Goal: Communication & Community: Answer question/provide support

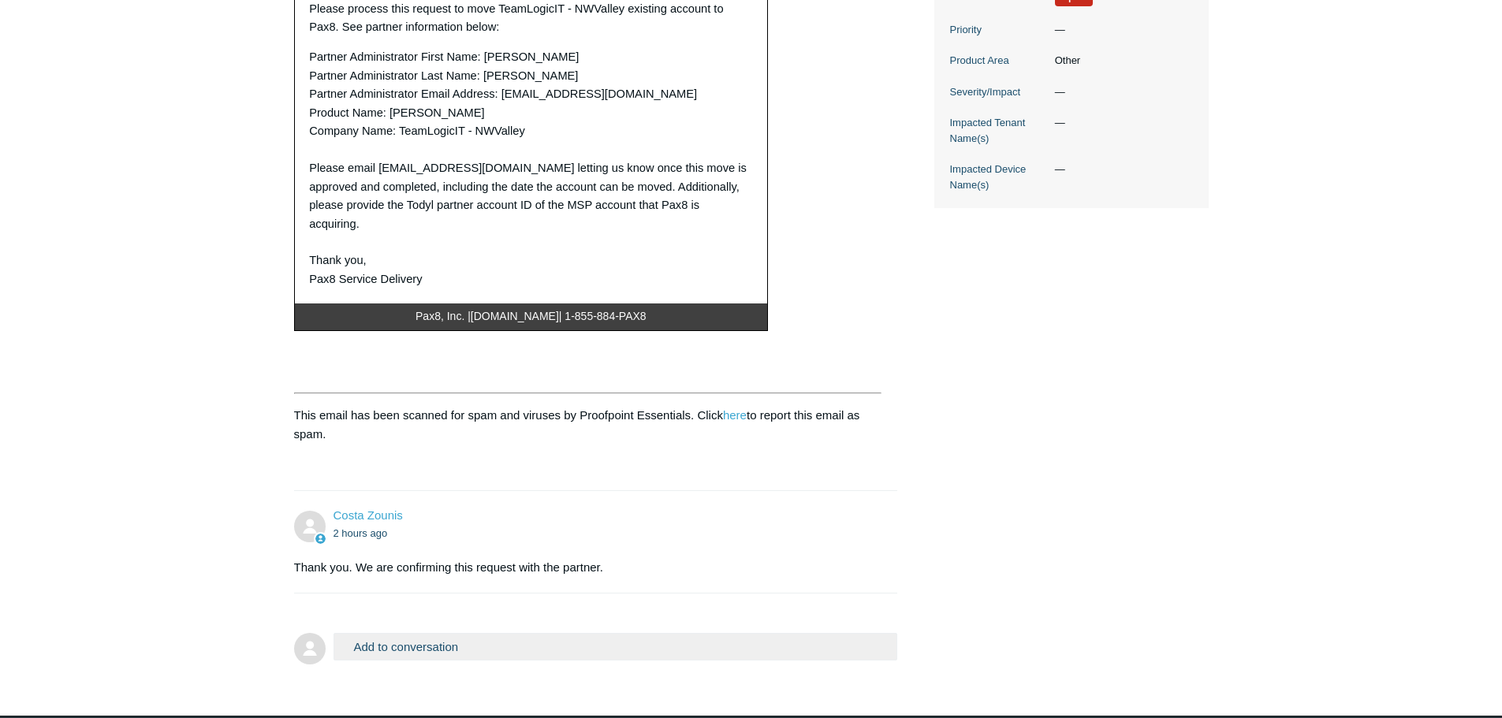
scroll to position [552, 0]
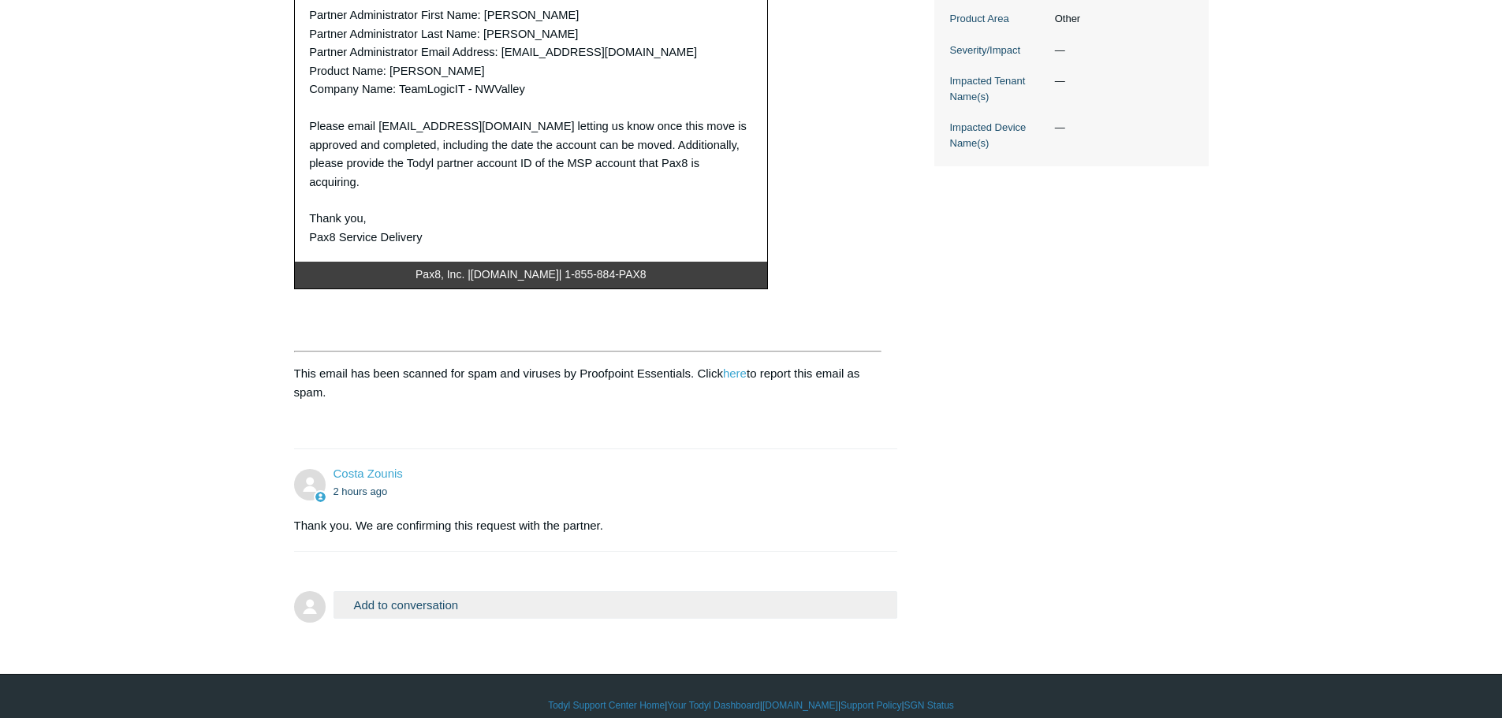
click at [500, 598] on button "Add to conversation" at bounding box center [615, 605] width 564 height 28
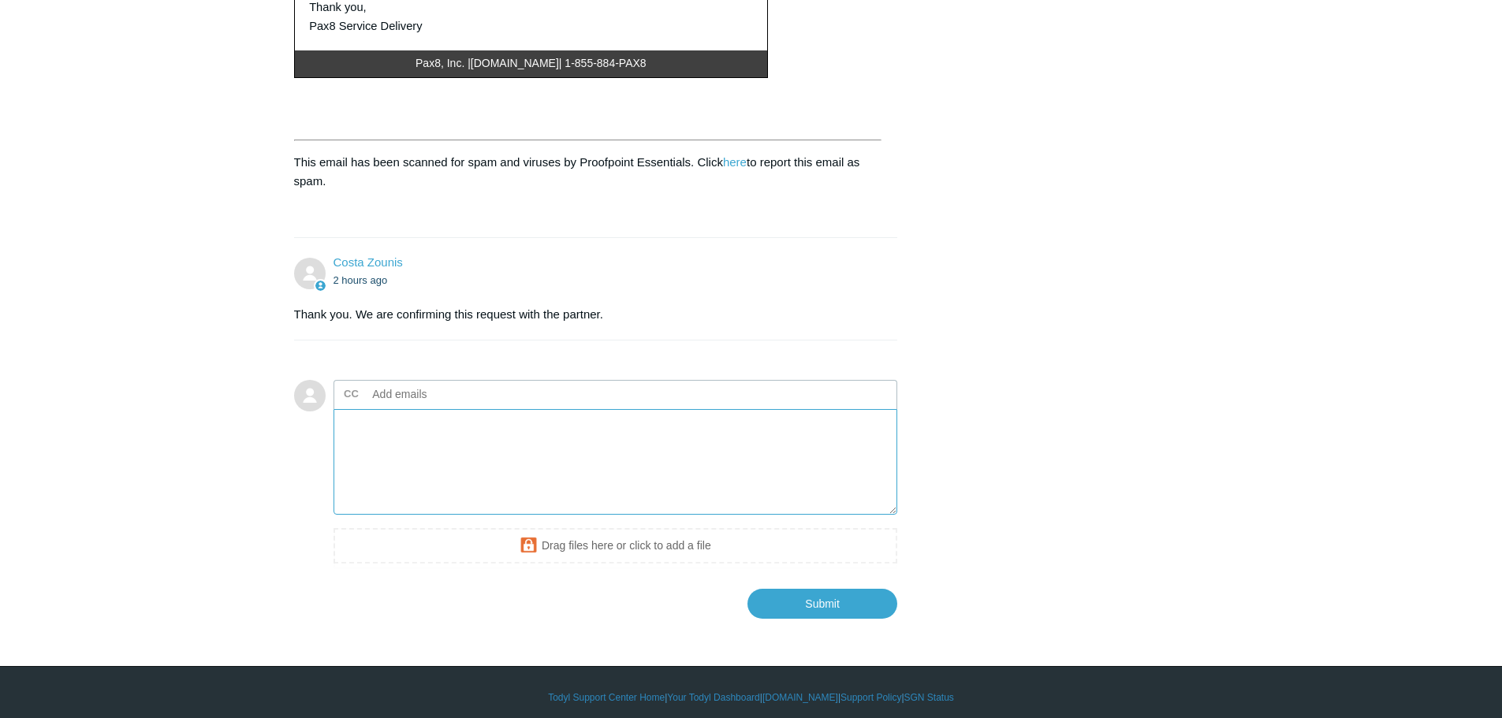
scroll to position [766, 0]
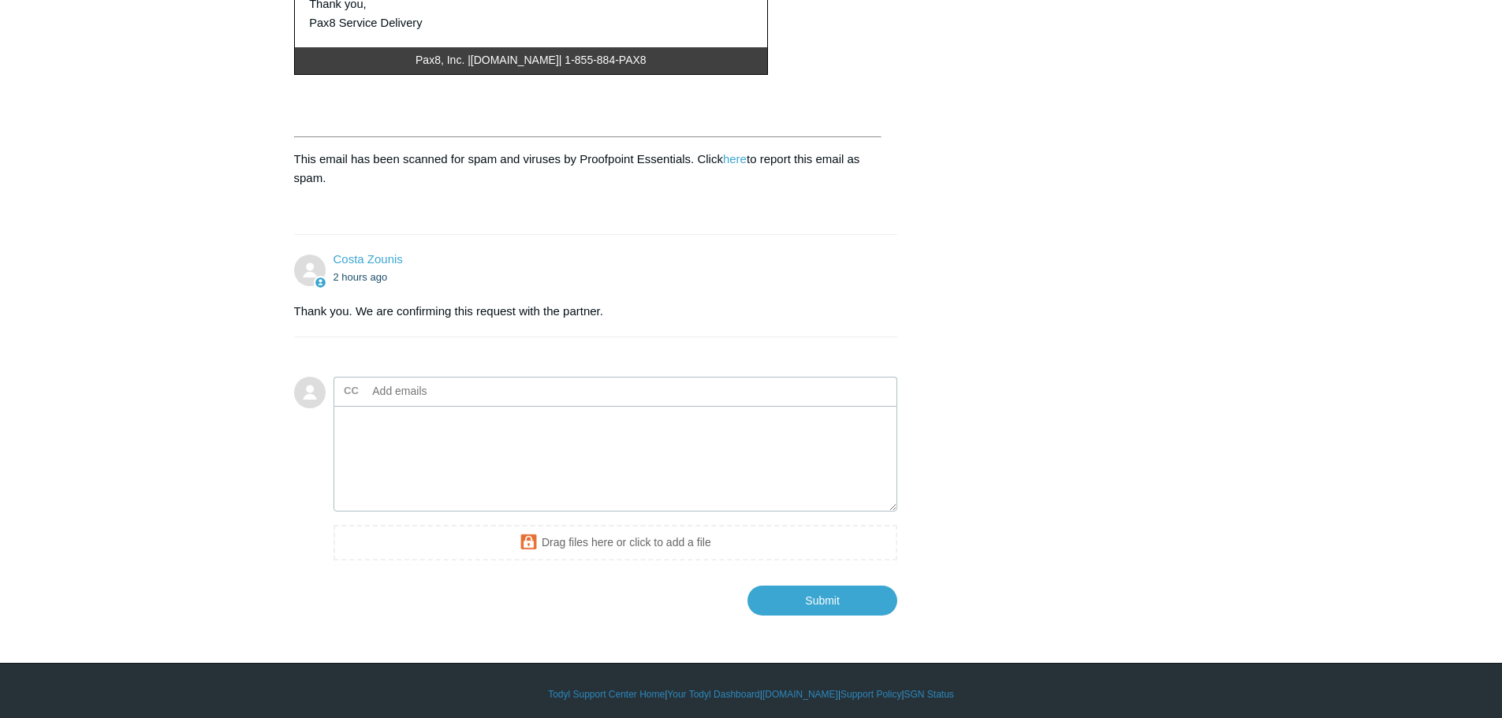
click at [394, 382] on input "text" at bounding box center [451, 391] width 169 height 24
type input "nluyckx@pax8.com"
click at [523, 456] on textarea "Add your reply" at bounding box center [615, 459] width 564 height 106
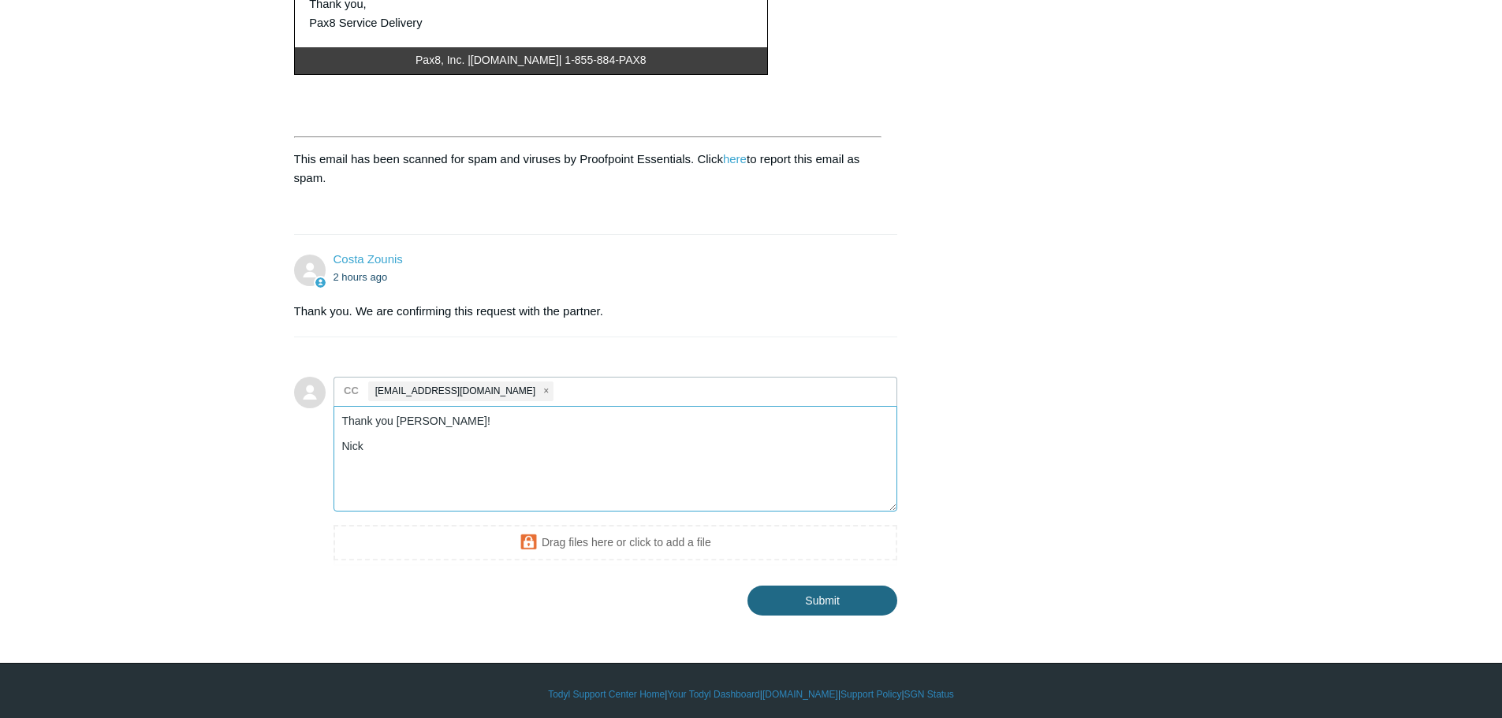
type textarea "Thank you Costa! Nick"
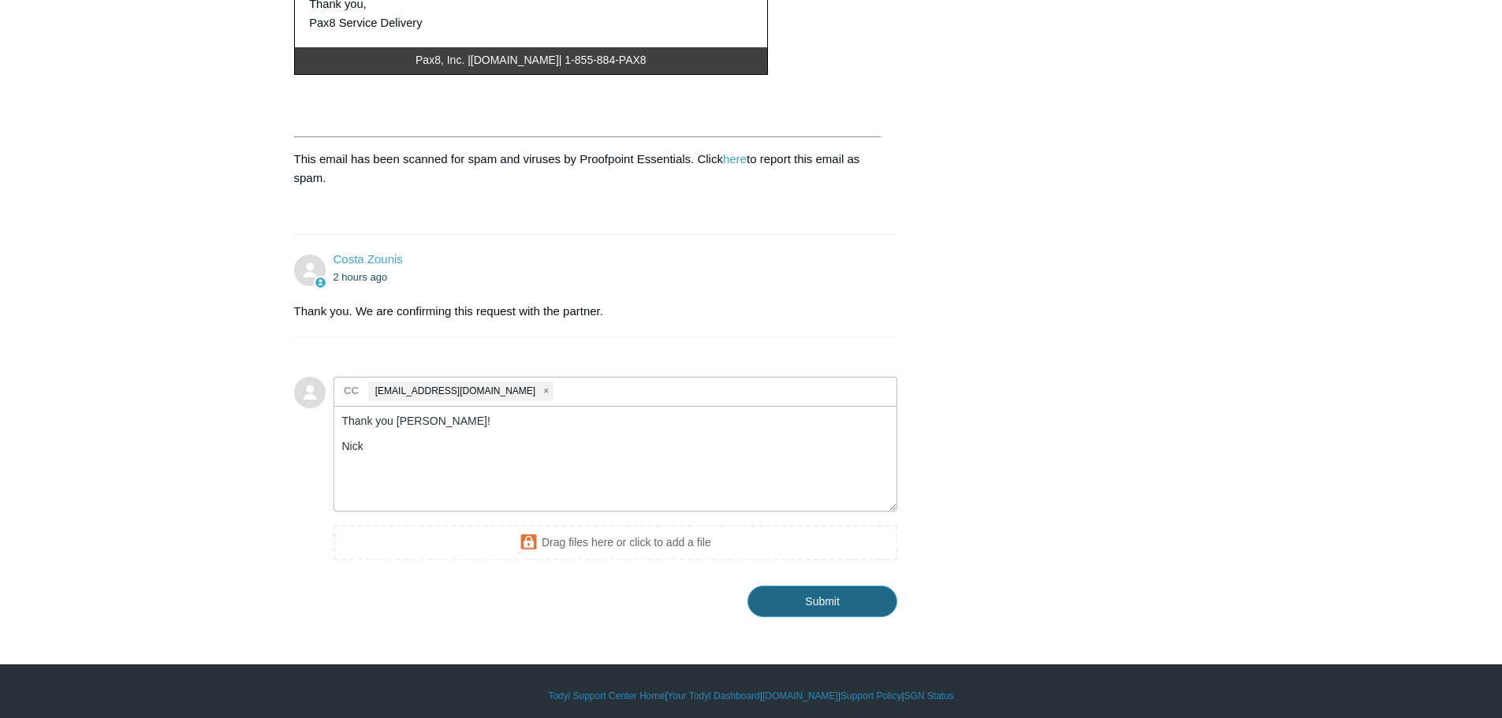
click at [831, 588] on input "Submit" at bounding box center [822, 602] width 150 height 32
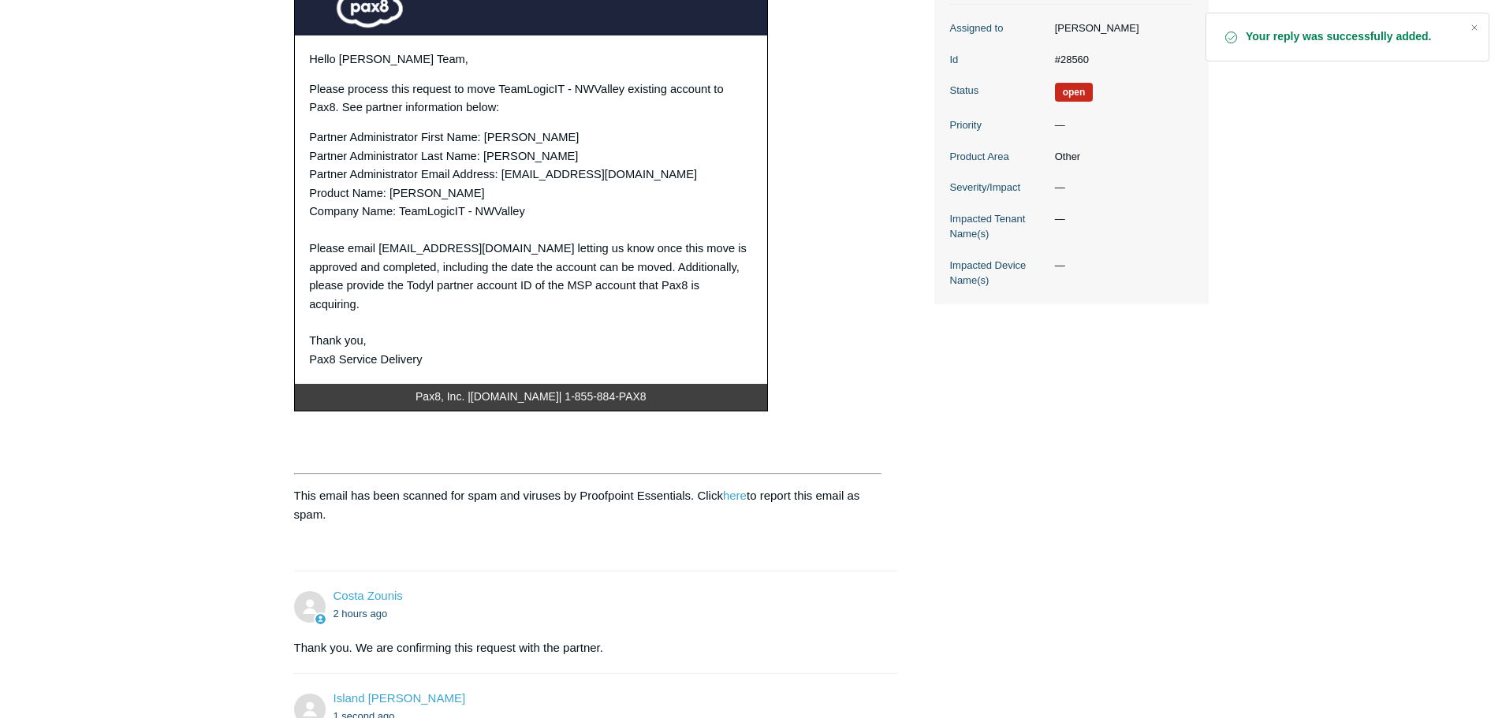
scroll to position [158, 0]
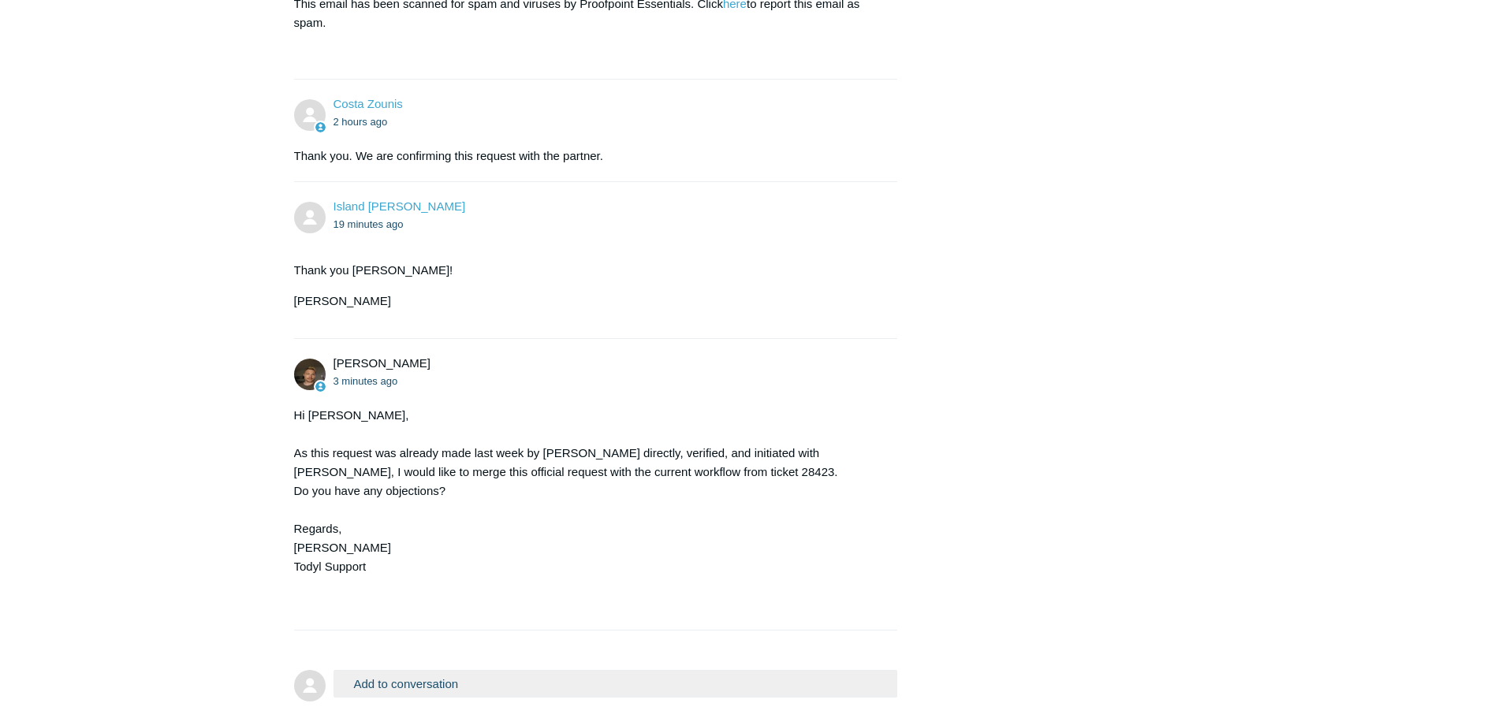
scroll to position [1011, 0]
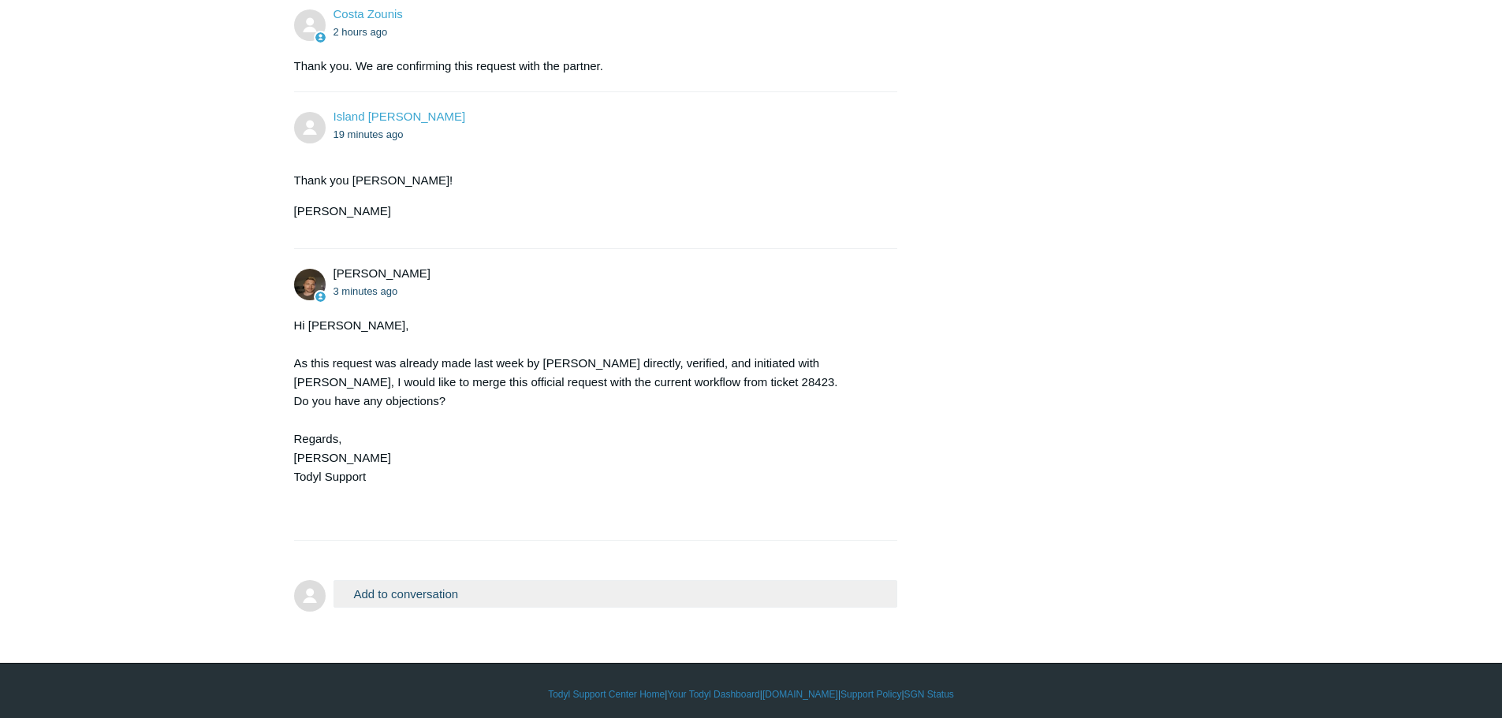
click at [446, 588] on button "Add to conversation" at bounding box center [615, 594] width 564 height 28
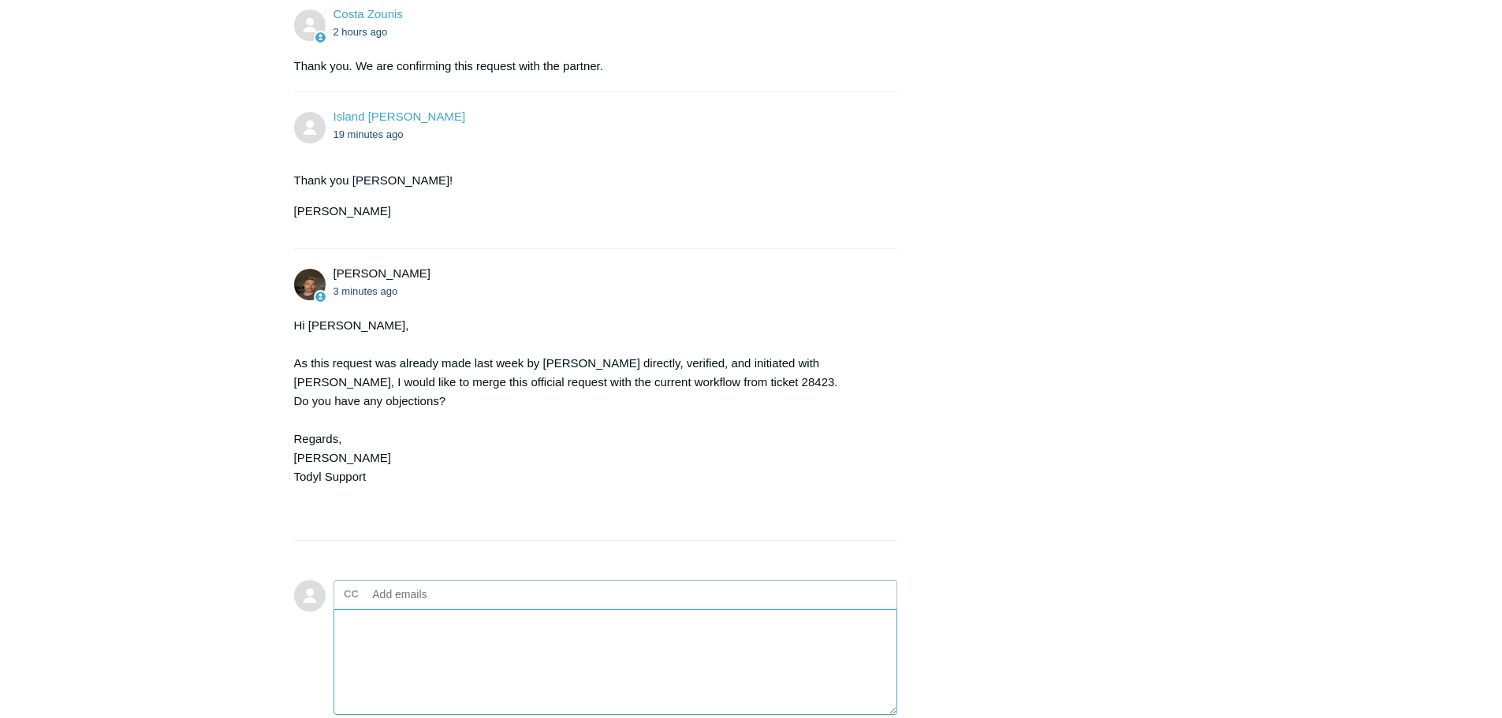
click at [437, 631] on textarea "Add your reply" at bounding box center [615, 662] width 564 height 106
click at [694, 374] on div "Hi Nick, As this request was already made last week by Chris Kasten directly, v…" at bounding box center [588, 420] width 588 height 208
copy div "28423"
click at [687, 637] on textarea "Hey Andy, That's all good, as long as I can follow up and access ticket" at bounding box center [615, 662] width 564 height 106
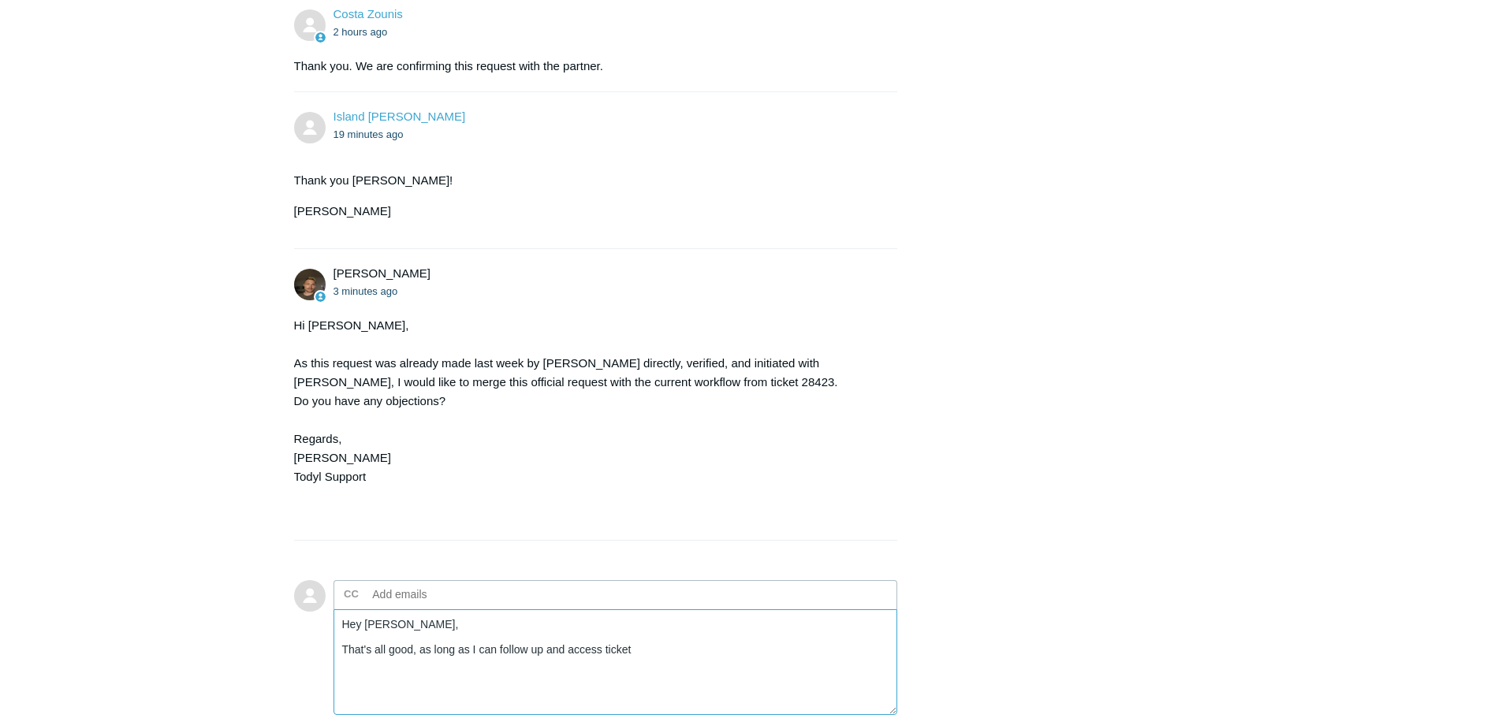
paste textarea "28423"
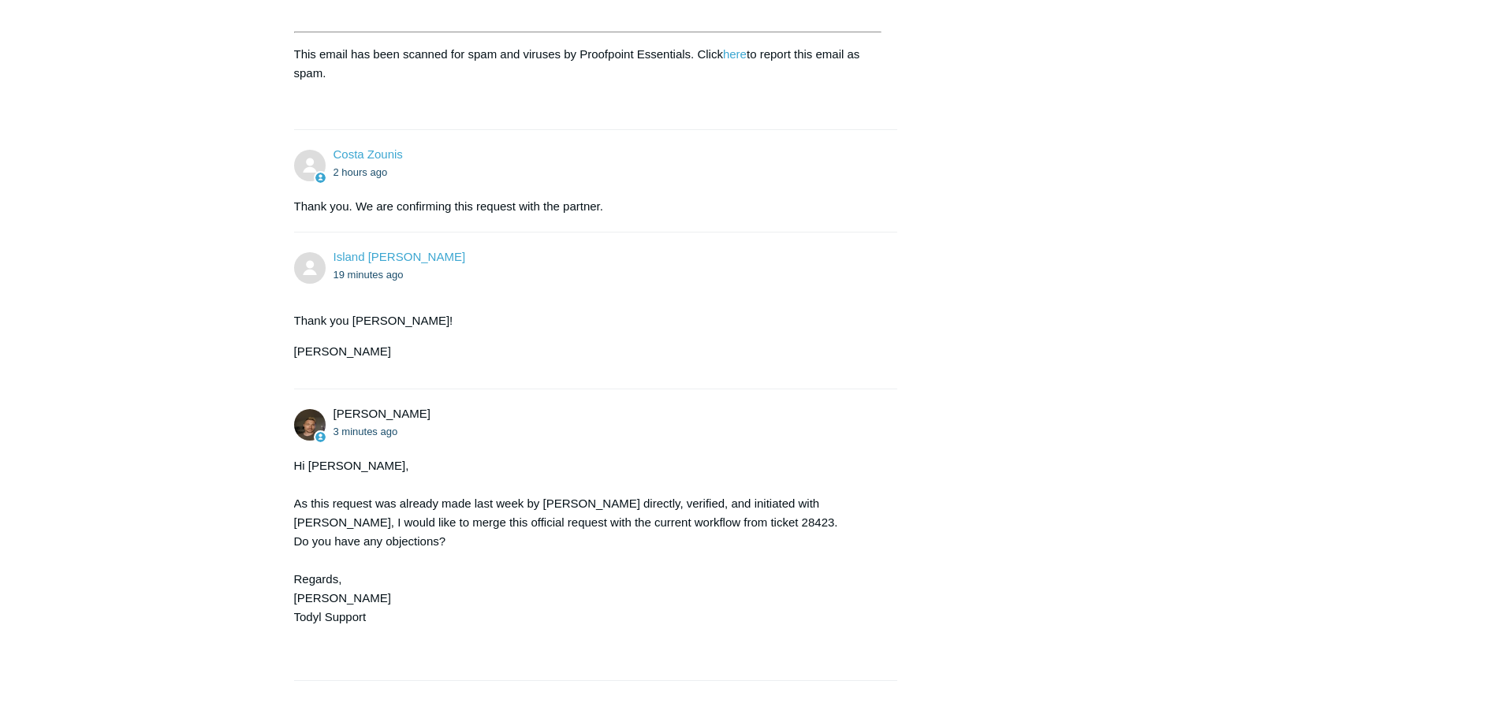
scroll to position [1215, 0]
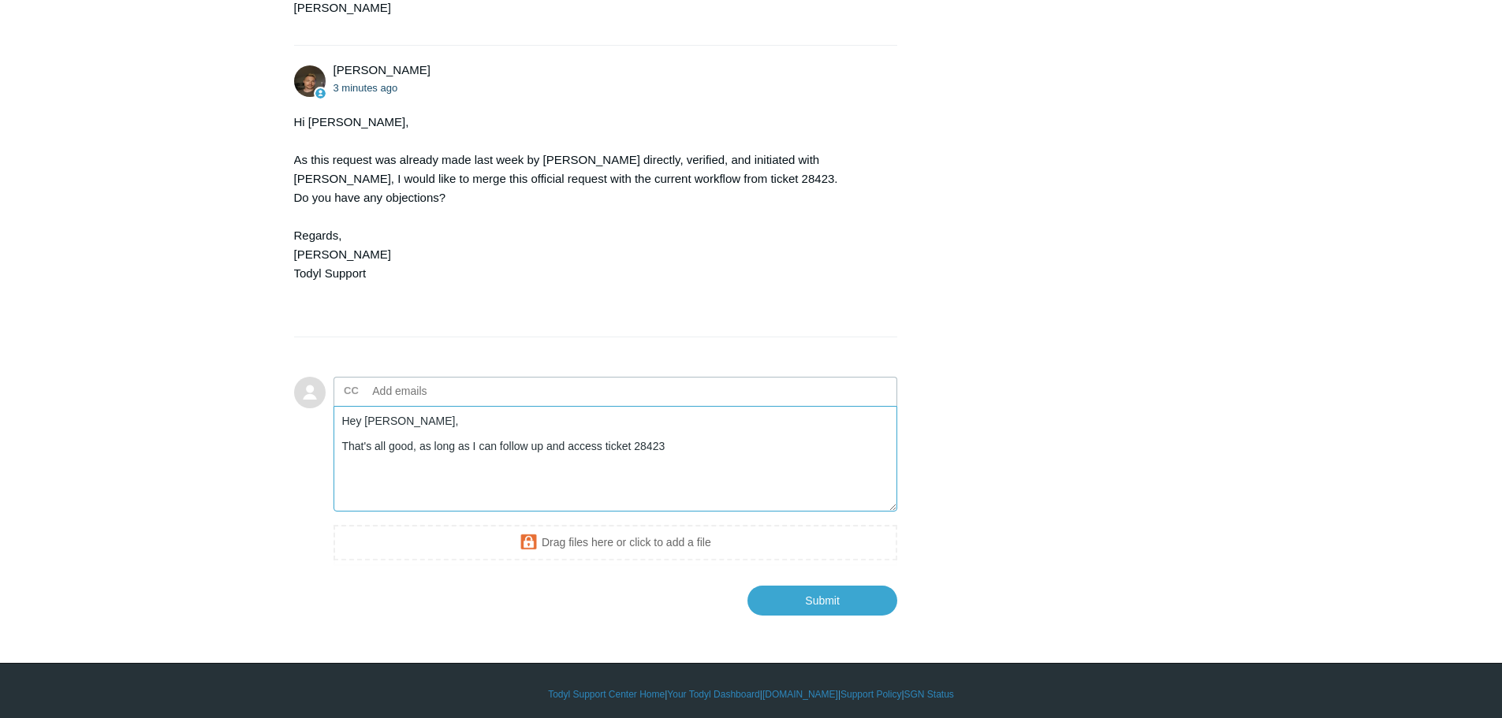
click at [473, 466] on textarea "Hey Andy, That's all good, as long as I can follow up and access ticket 28423" at bounding box center [615, 459] width 564 height 106
drag, startPoint x: 689, startPoint y: 442, endPoint x: 419, endPoint y: 438, distance: 269.6
click at [419, 438] on textarea "Hey Andy, That's all good, as long as I can follow up and access ticket 28423" at bounding box center [615, 459] width 564 height 106
paste textarea "28423"
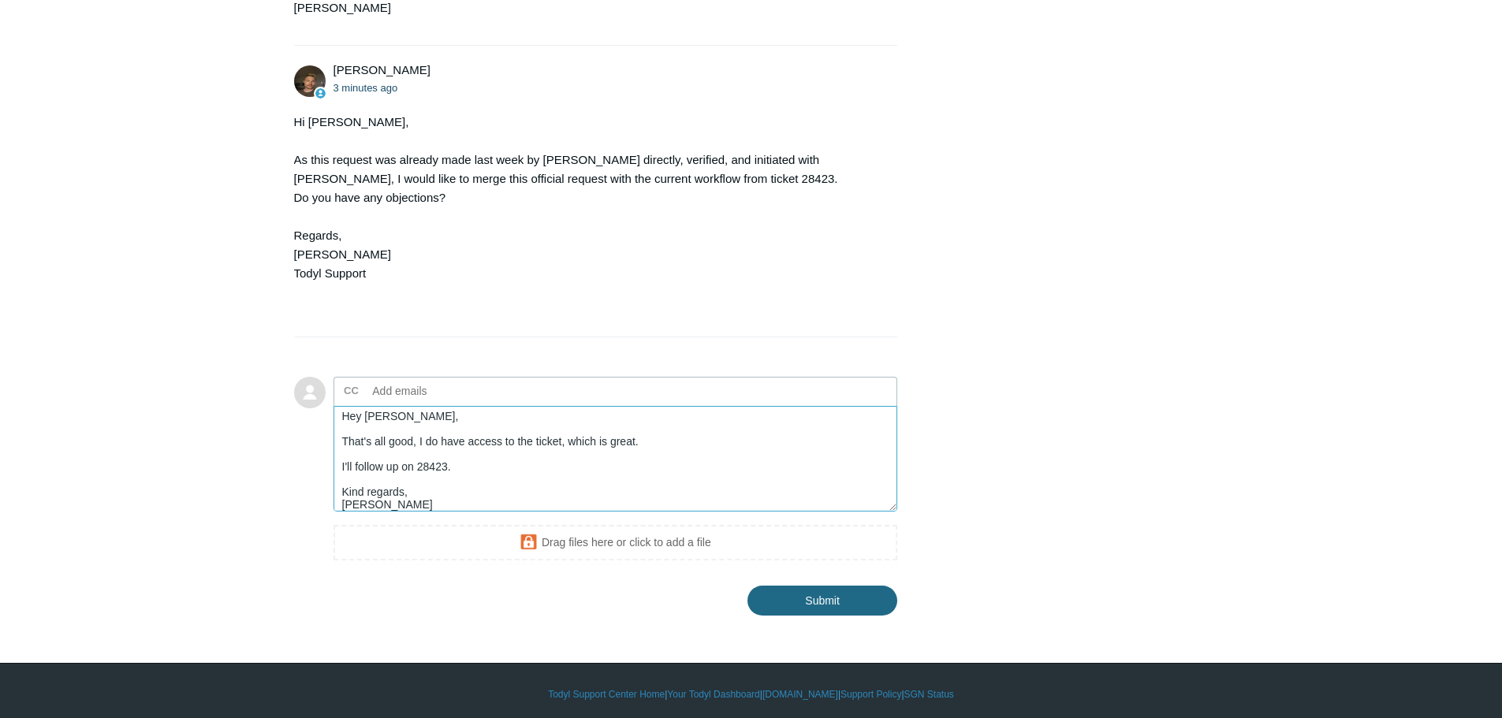
type textarea "Hey Andy, That's all good, I do have access to the ticket, which is great. I'll…"
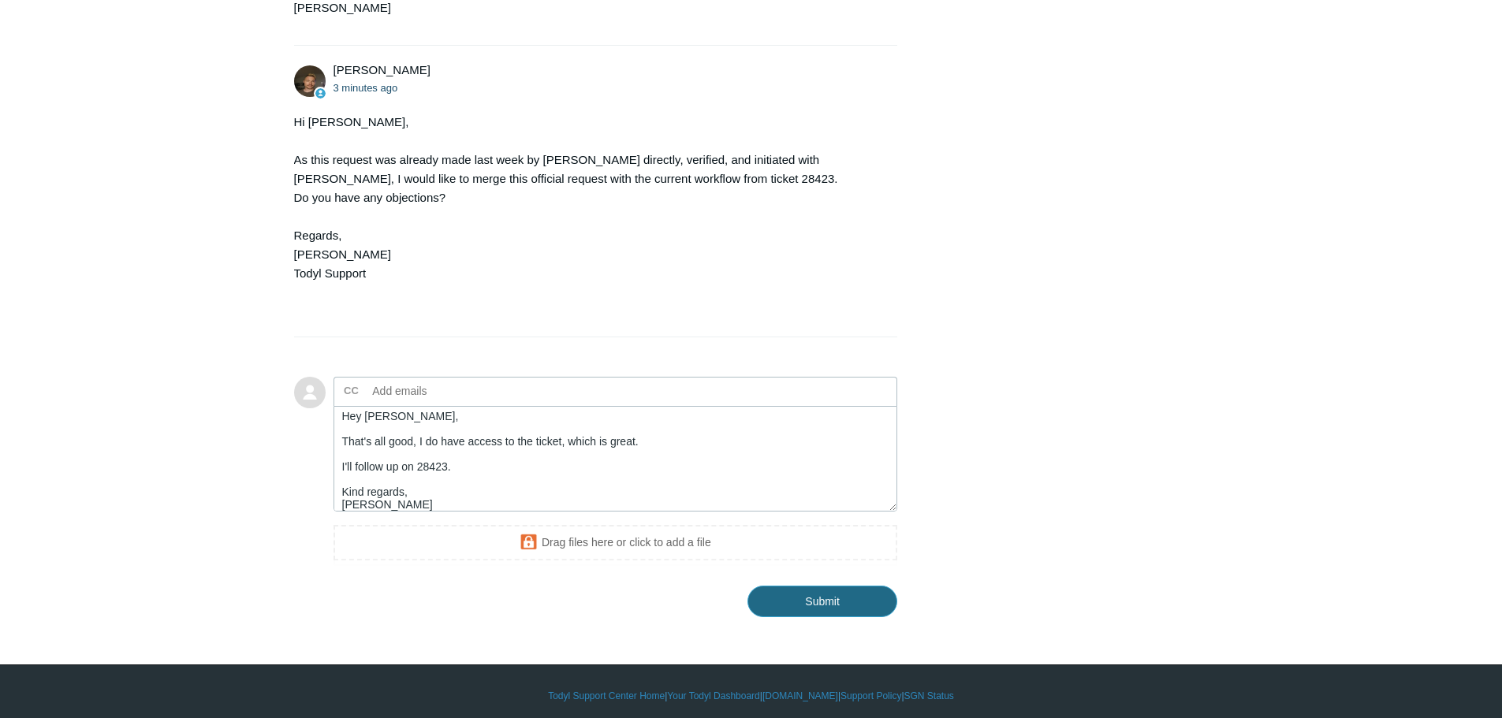
click at [818, 586] on input "Submit" at bounding box center [822, 602] width 150 height 32
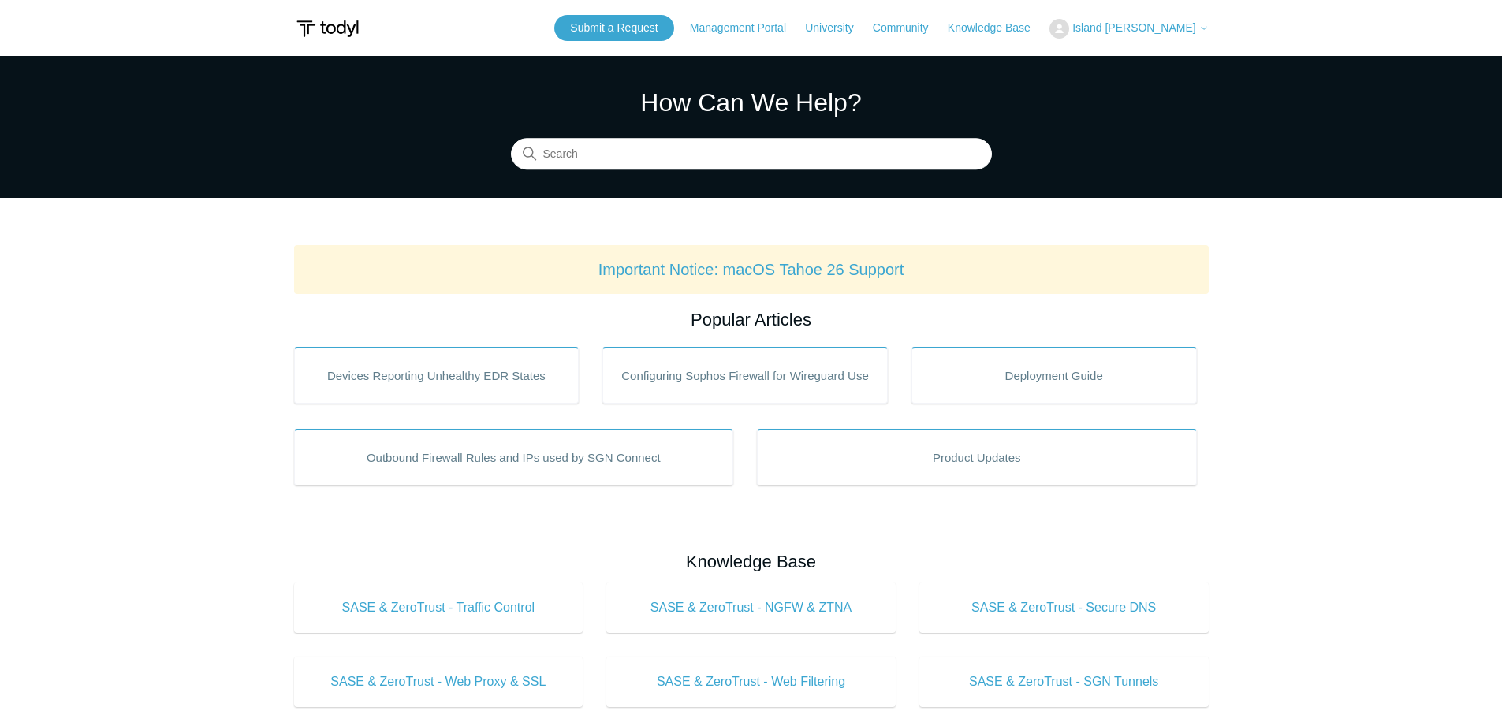
click at [1152, 20] on button "Island [PERSON_NAME]" at bounding box center [1128, 29] width 158 height 20
click at [1186, 61] on link "My Support Requests" at bounding box center [1127, 62] width 154 height 28
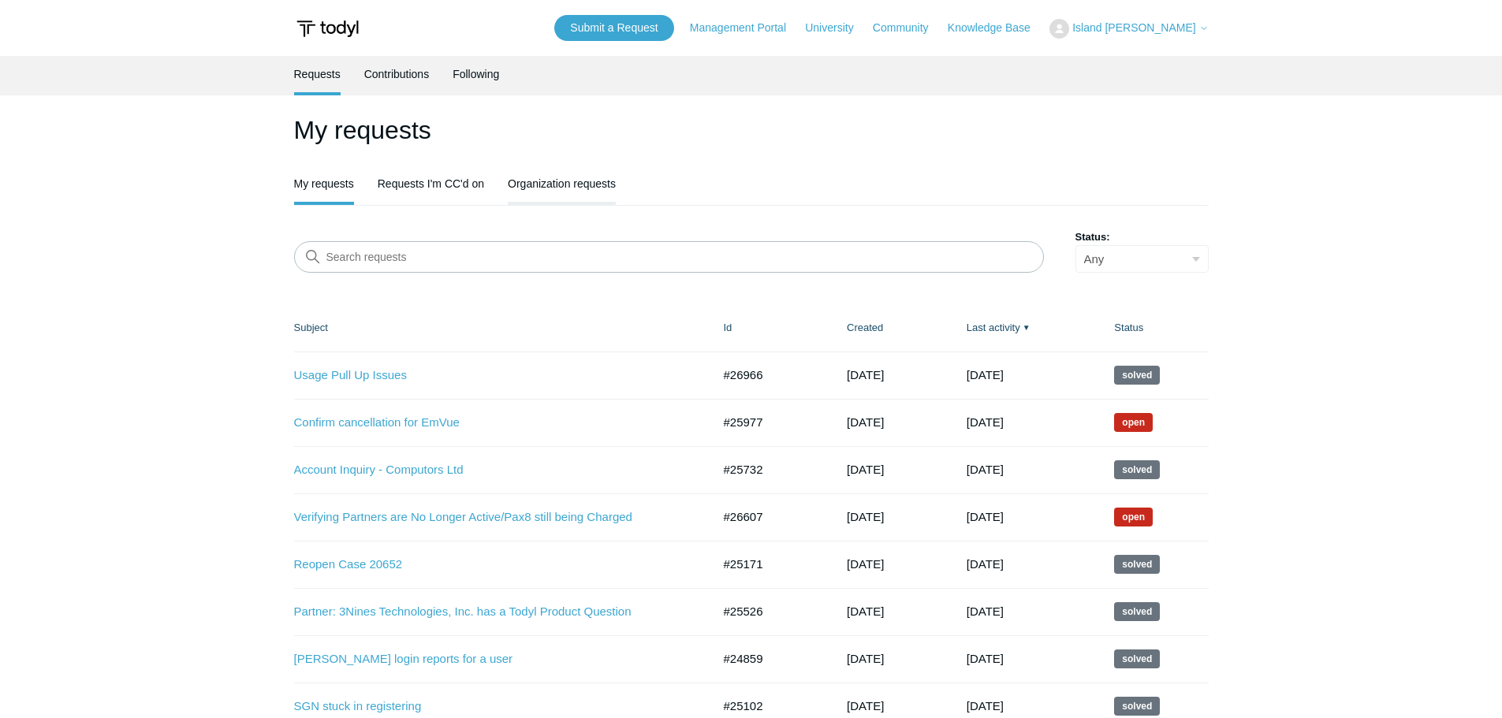
click at [554, 178] on link "Organization requests" at bounding box center [562, 182] width 108 height 33
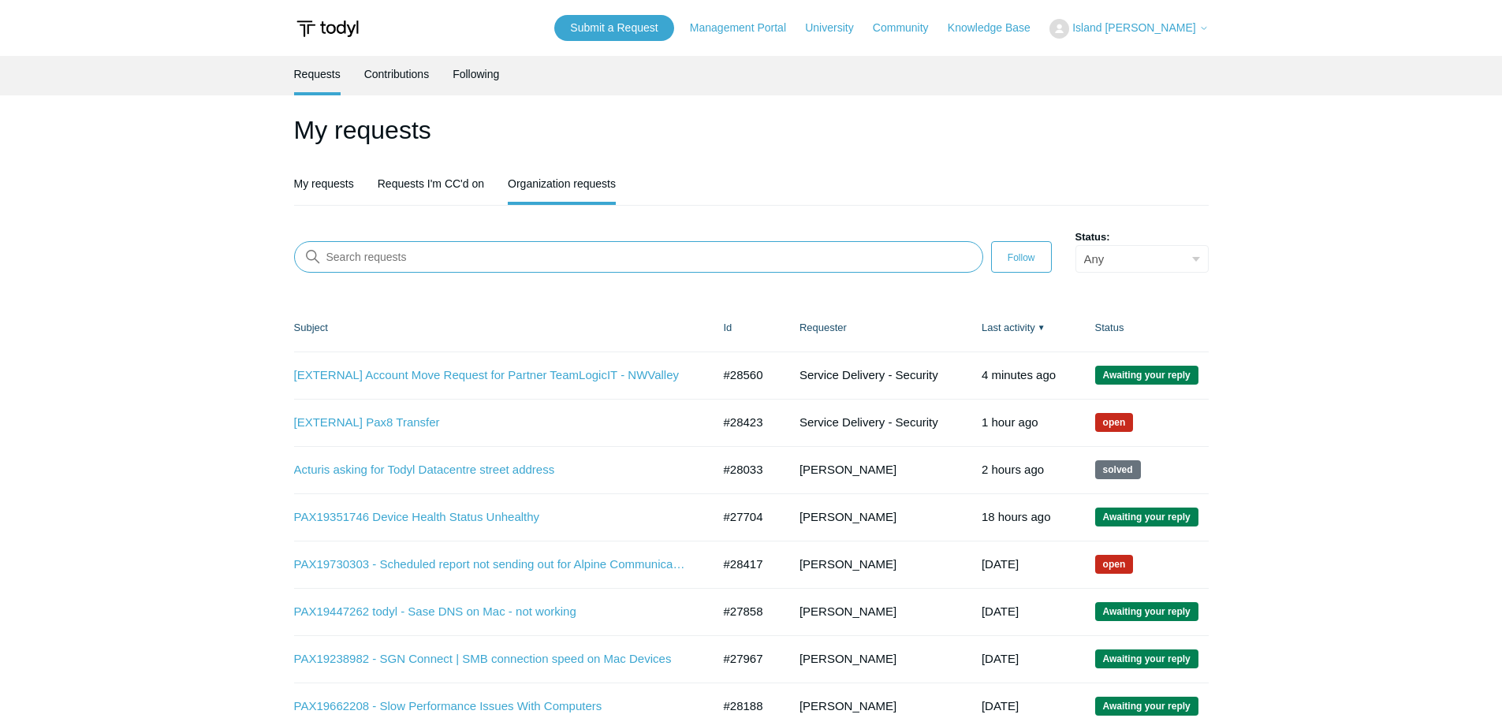
click at [376, 263] on input "Search requests" at bounding box center [638, 257] width 689 height 32
paste input "28423"
type input "28423"
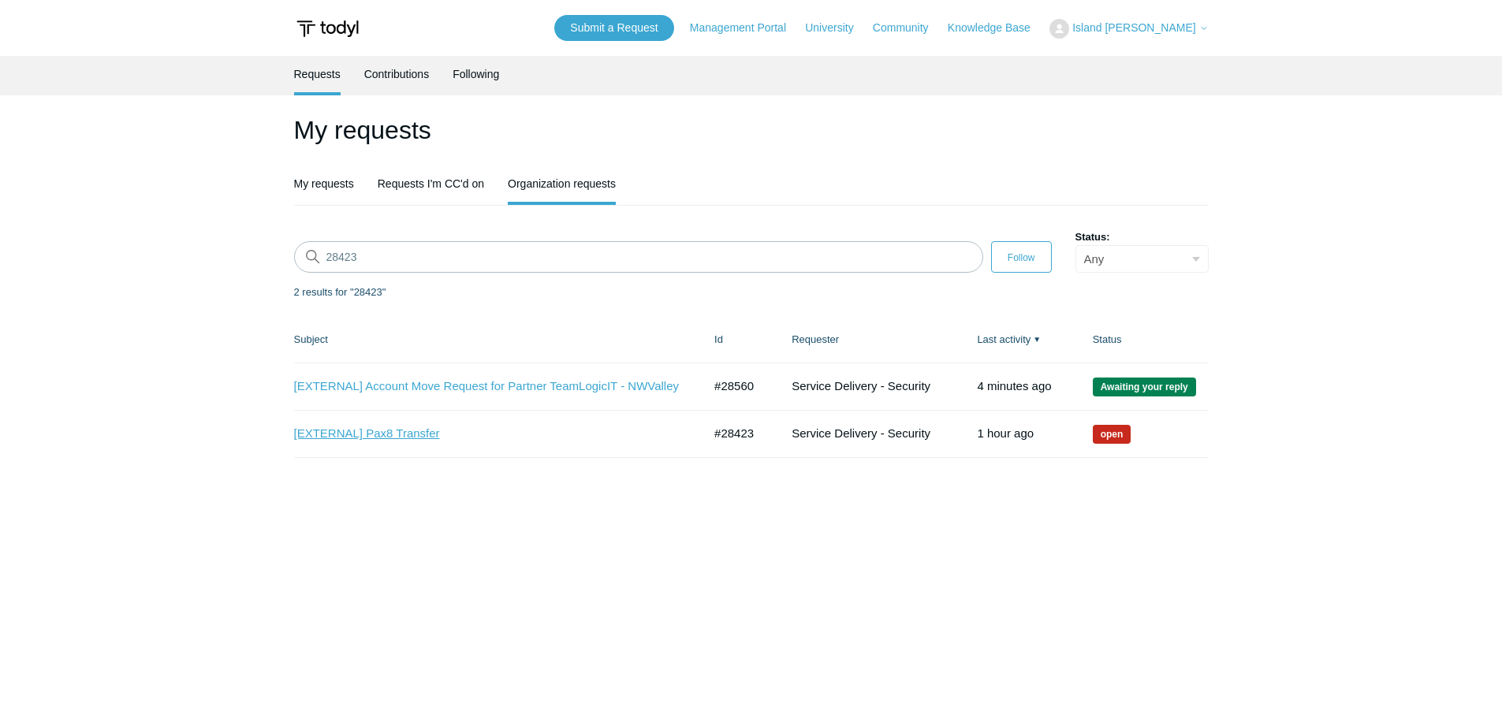
click at [407, 429] on link "[EXTERNAL] Pax8 Transfer" at bounding box center [486, 434] width 385 height 18
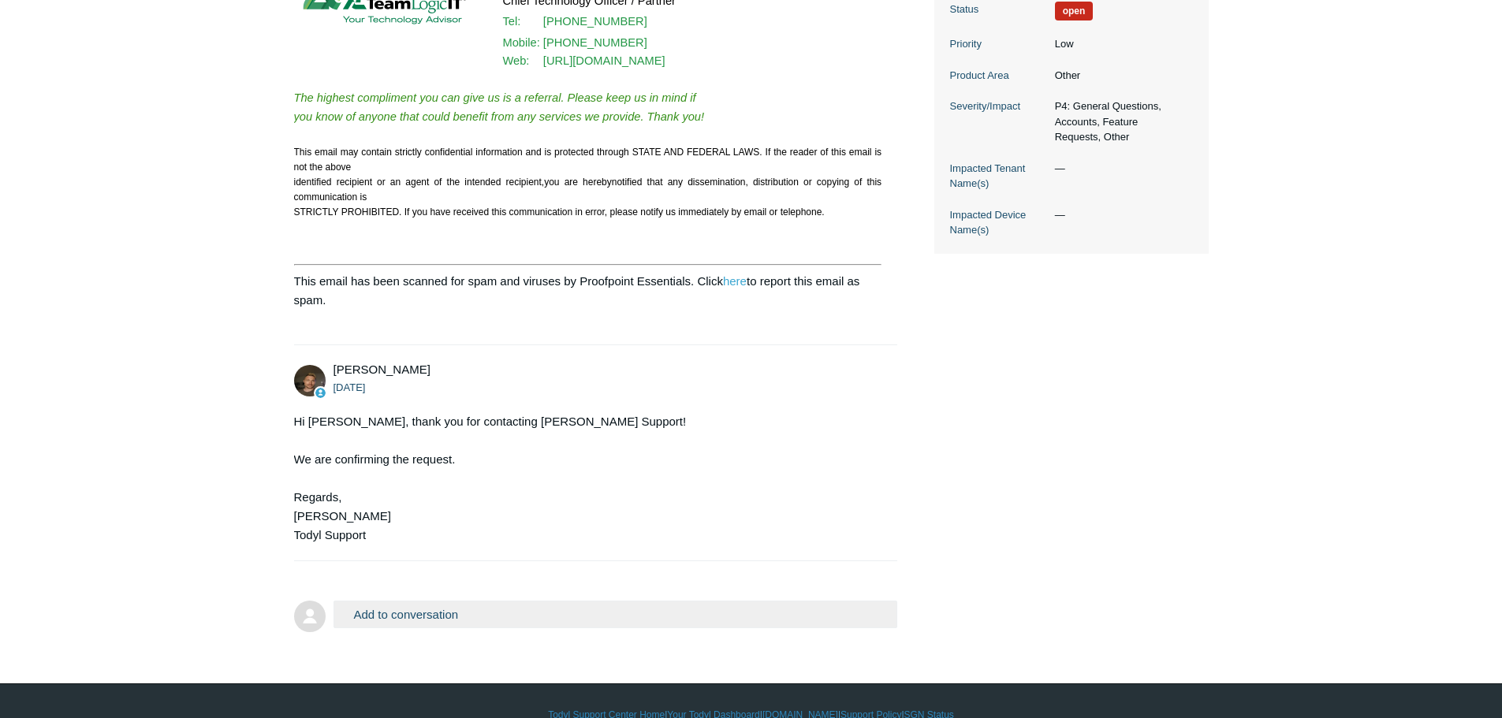
scroll to position [501, 0]
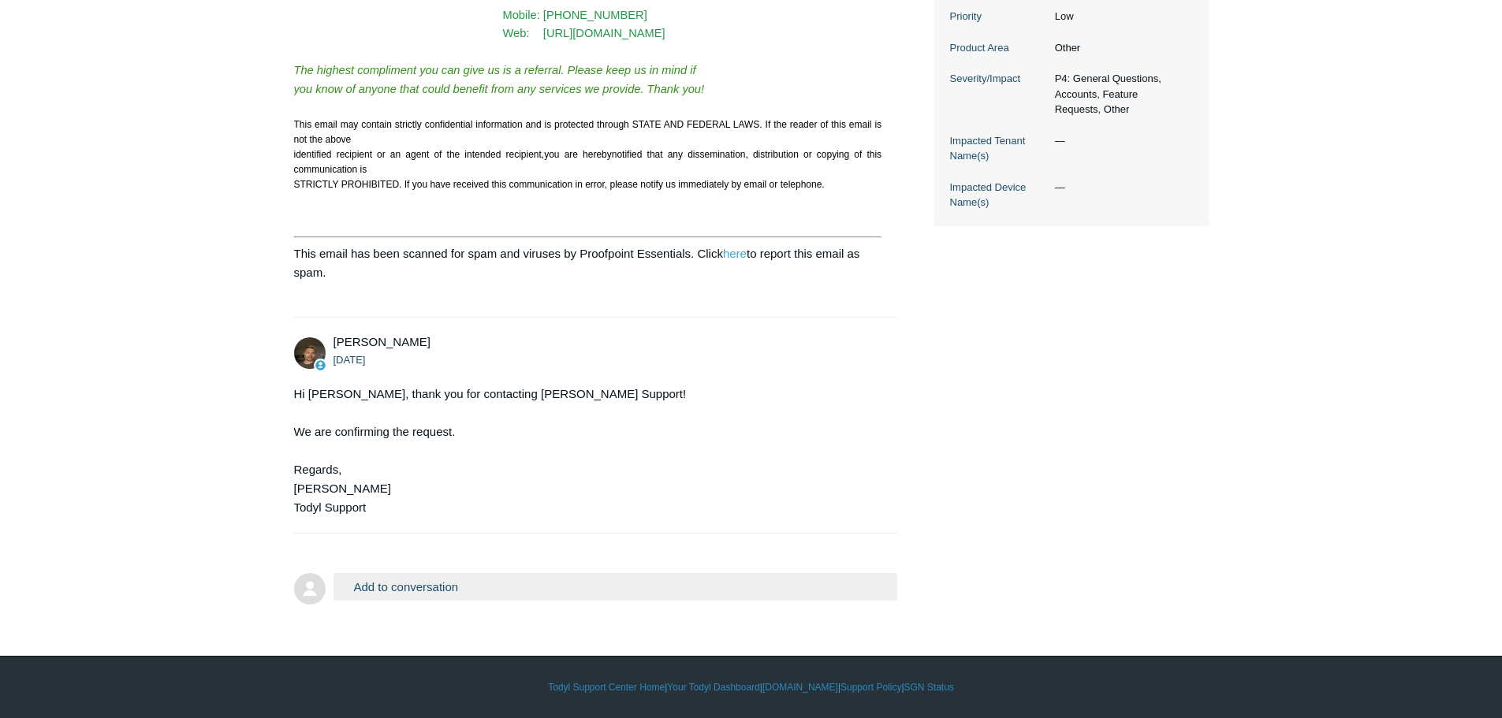
click at [400, 589] on button "Add to conversation" at bounding box center [615, 587] width 564 height 28
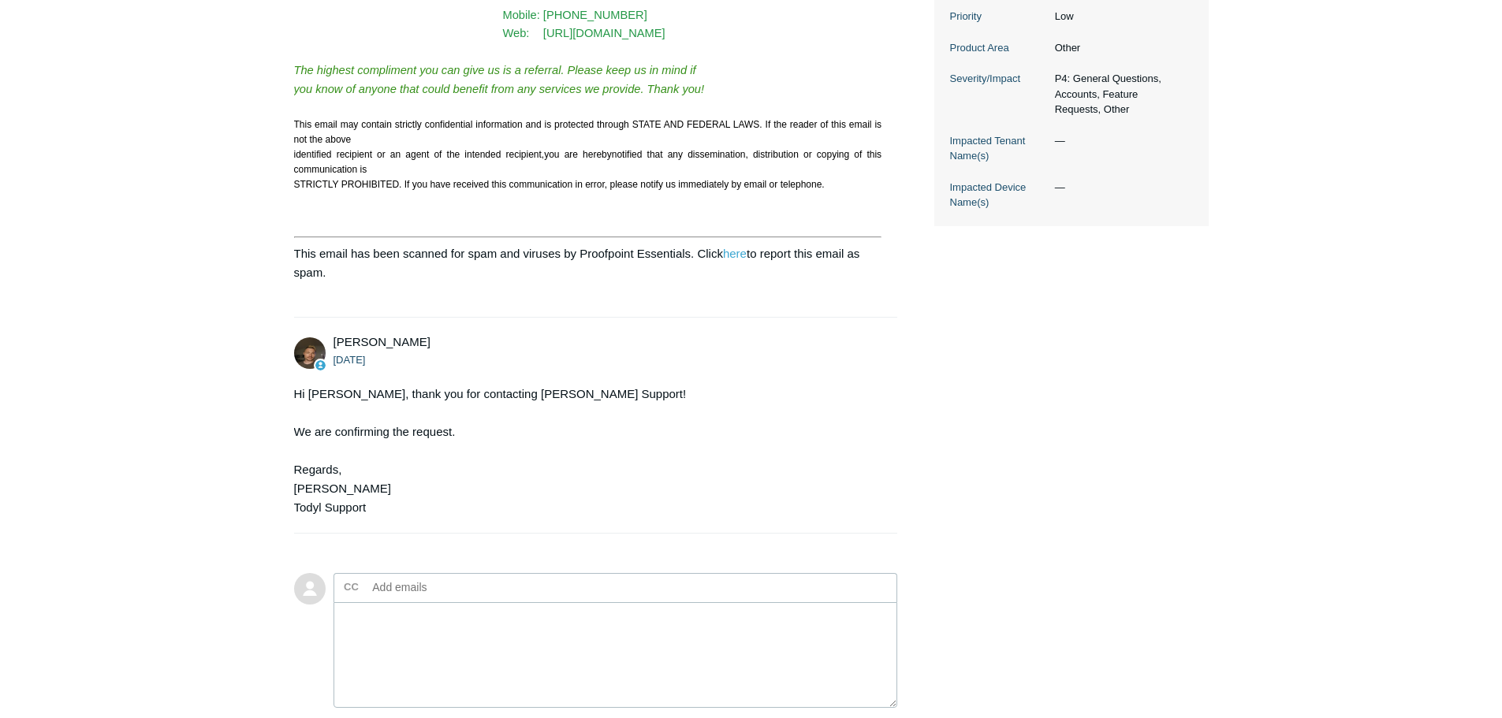
click at [400, 585] on input "text" at bounding box center [451, 587] width 169 height 24
type input "nluyckx@pax8.com"
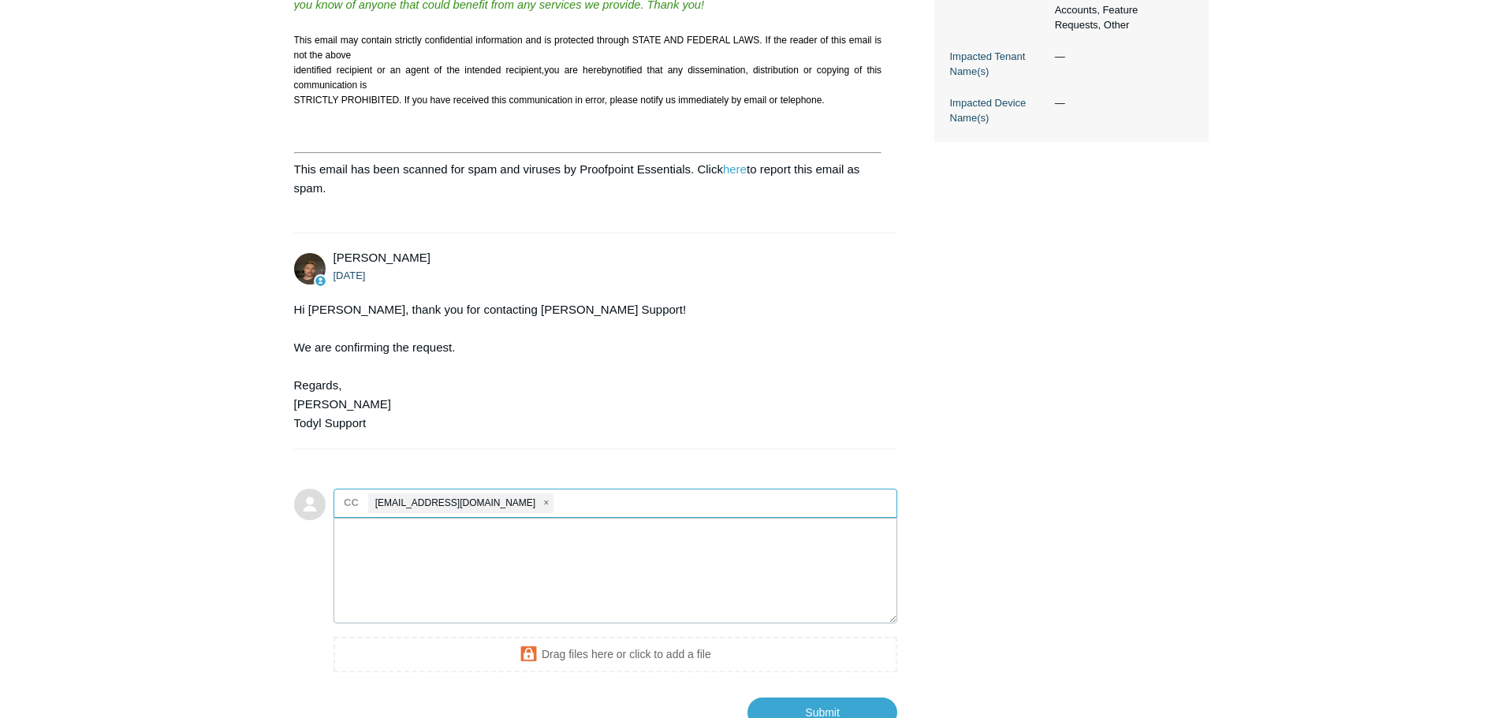
scroll to position [704, 0]
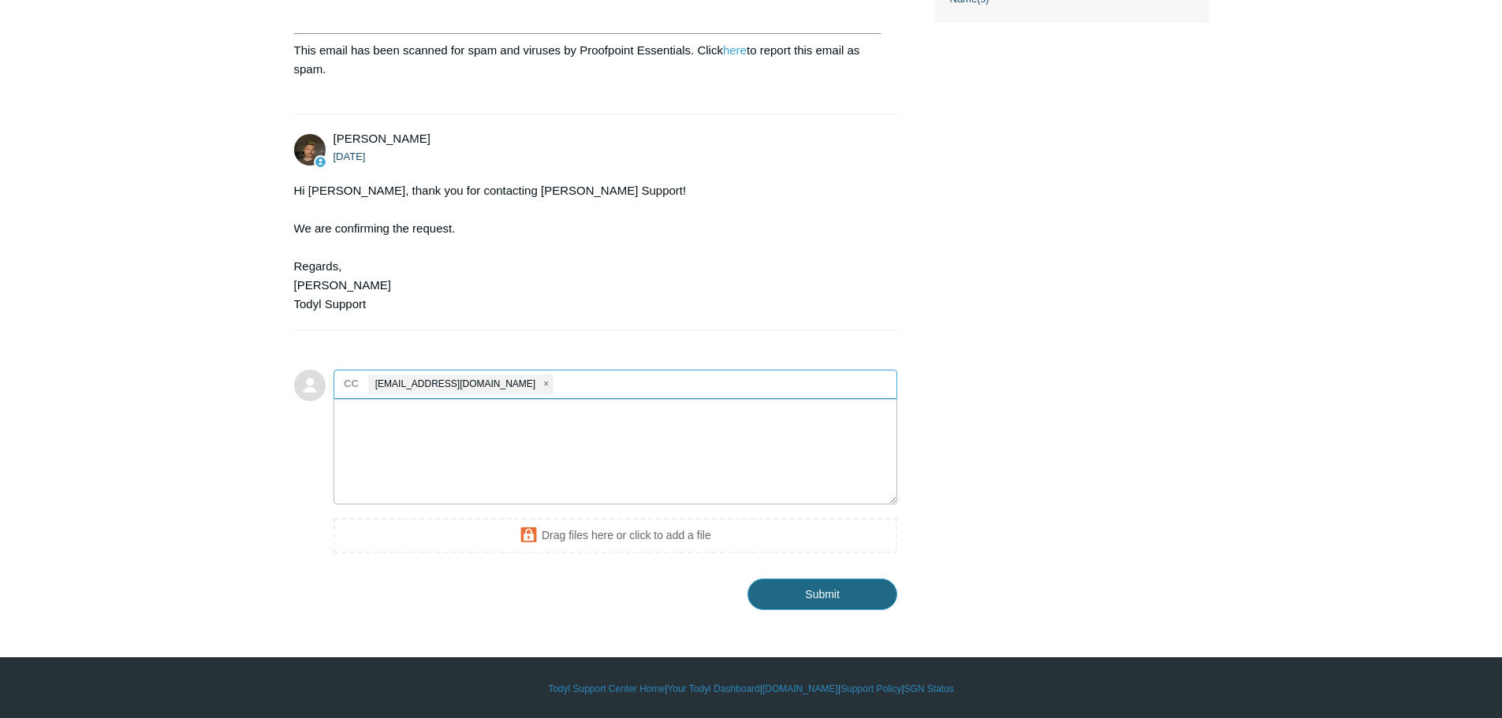
click at [825, 588] on input "Submit" at bounding box center [822, 595] width 150 height 32
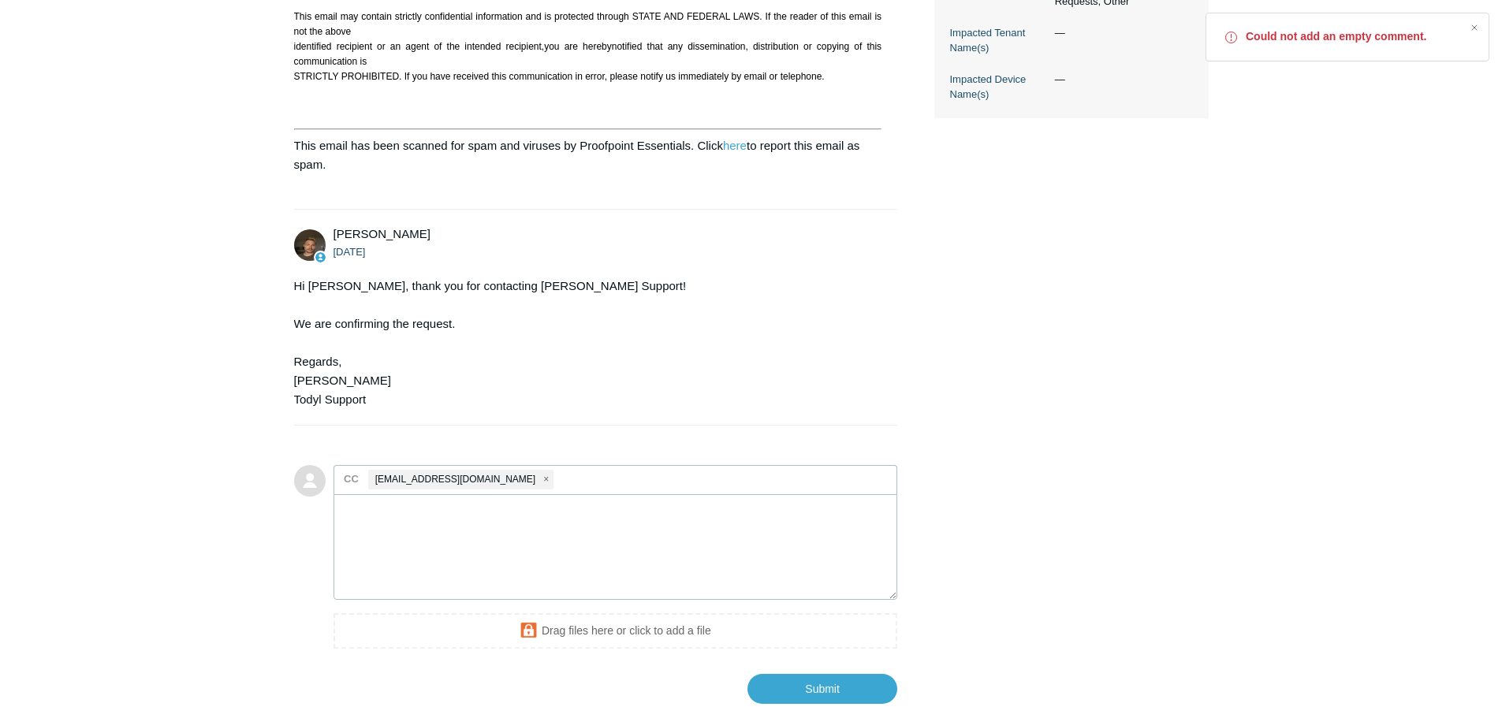
scroll to position [631, 0]
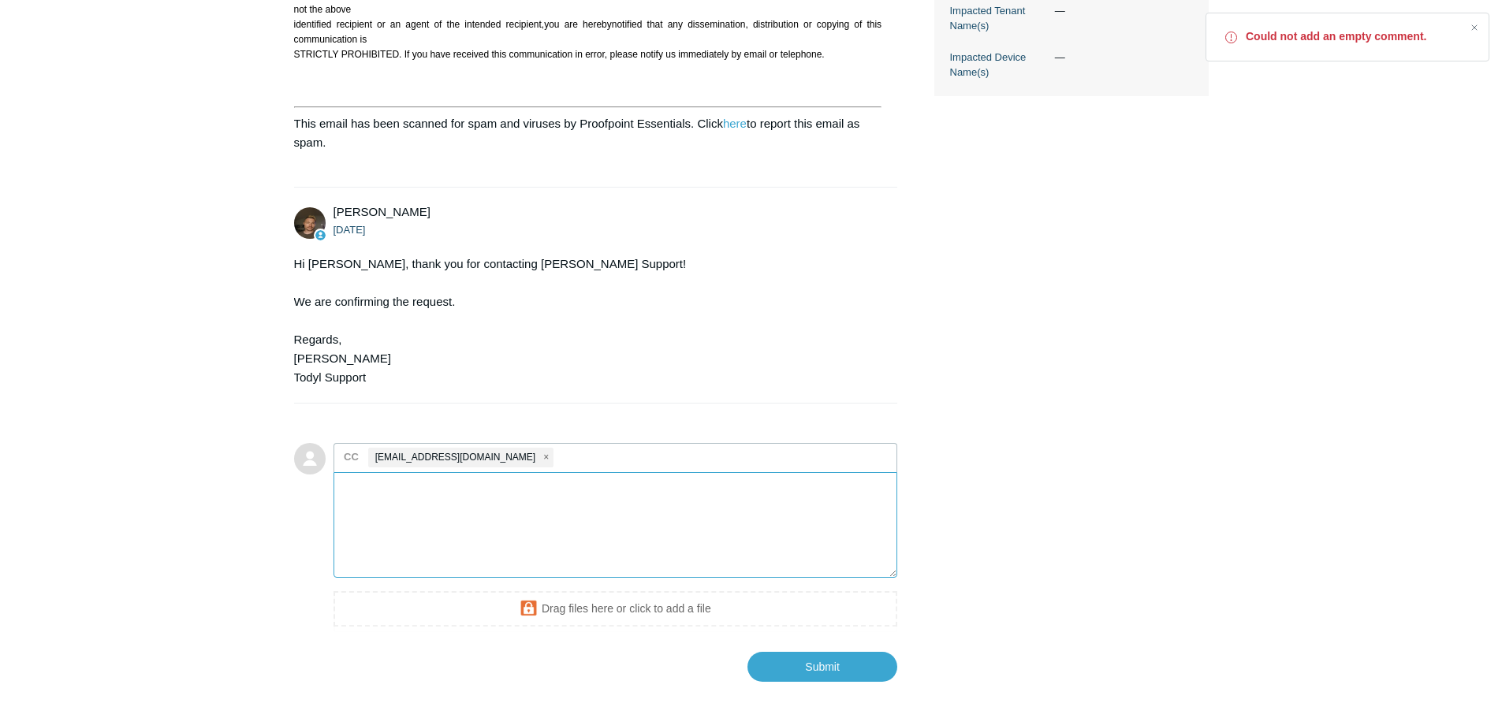
click at [485, 497] on textarea "Add your reply" at bounding box center [615, 525] width 564 height 106
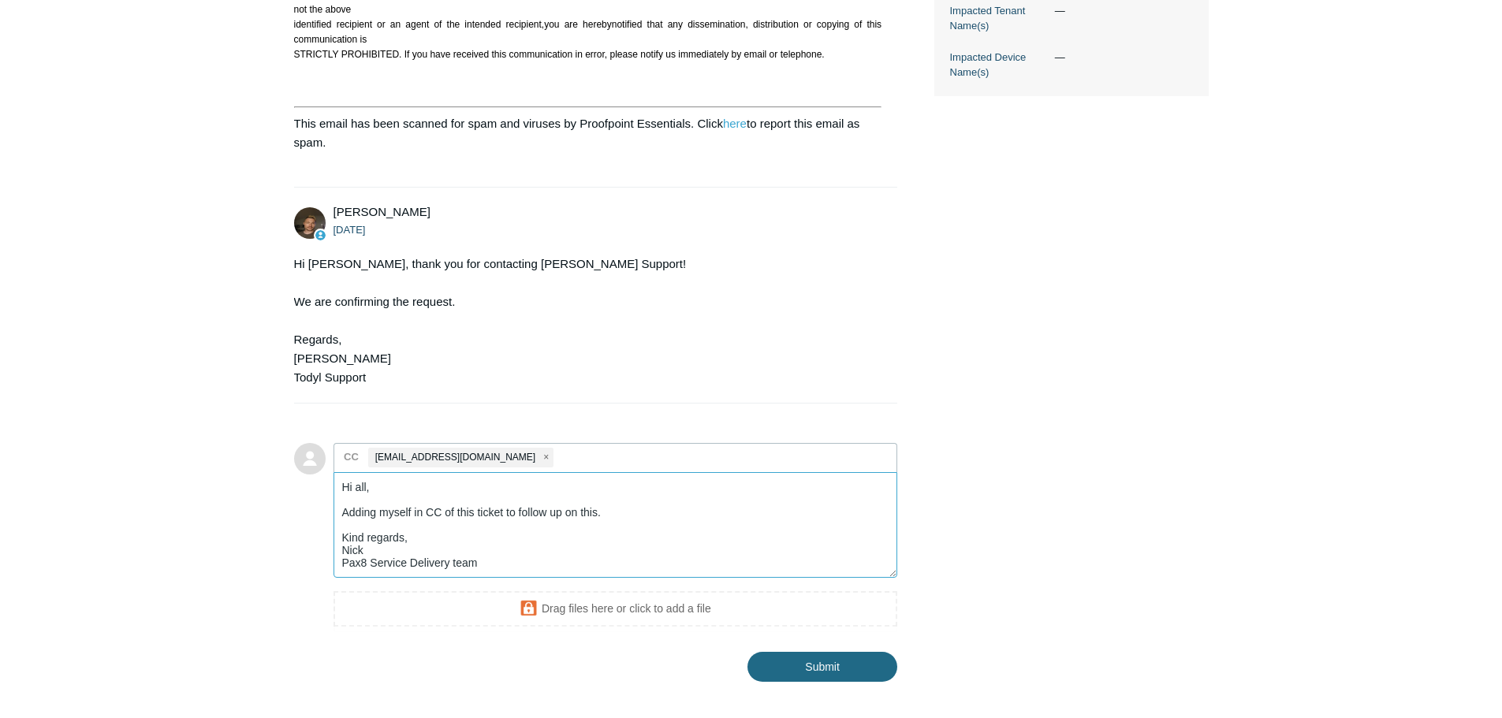
type textarea "Hi all, Adding myself in CC of this ticket to follow up on this. Kind regards, …"
click at [873, 661] on input "Submit" at bounding box center [822, 668] width 150 height 32
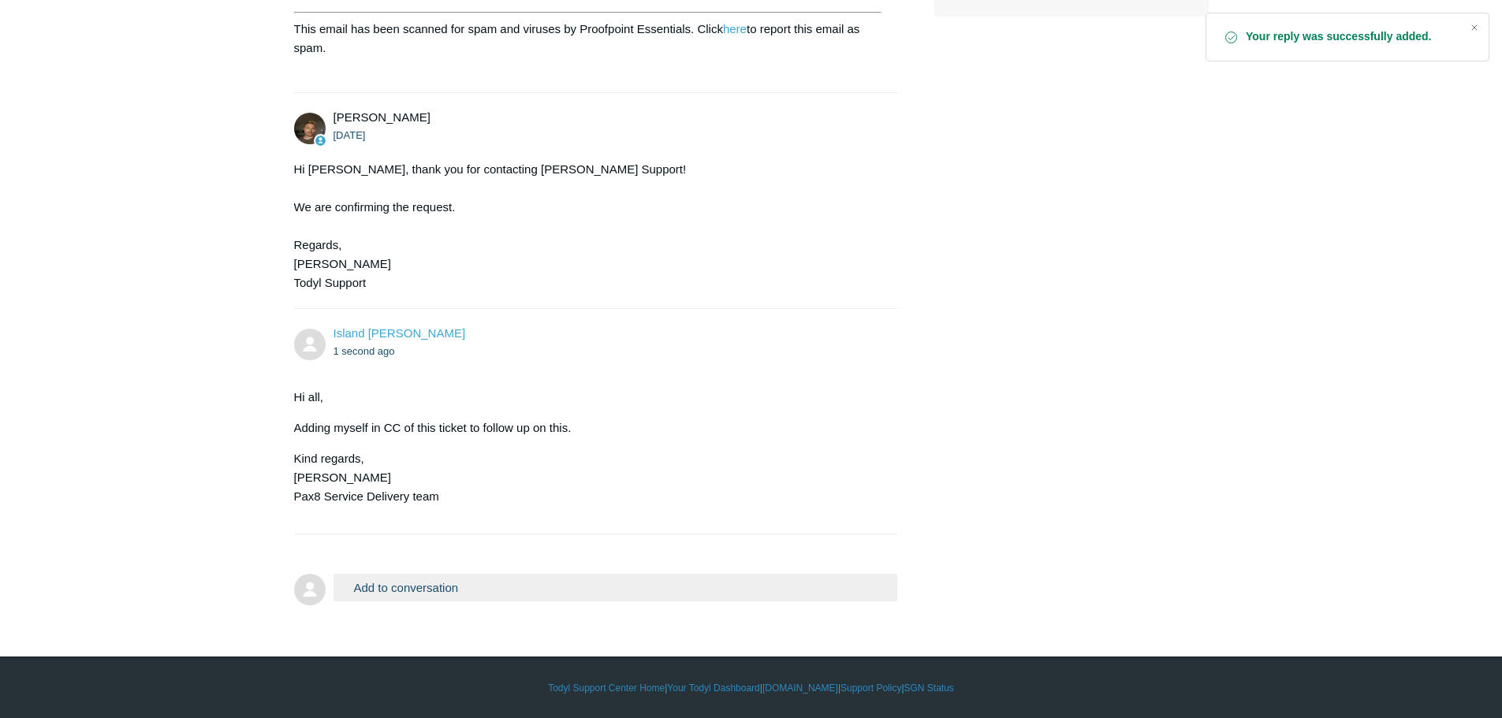
scroll to position [726, 0]
